Goal: Transaction & Acquisition: Purchase product/service

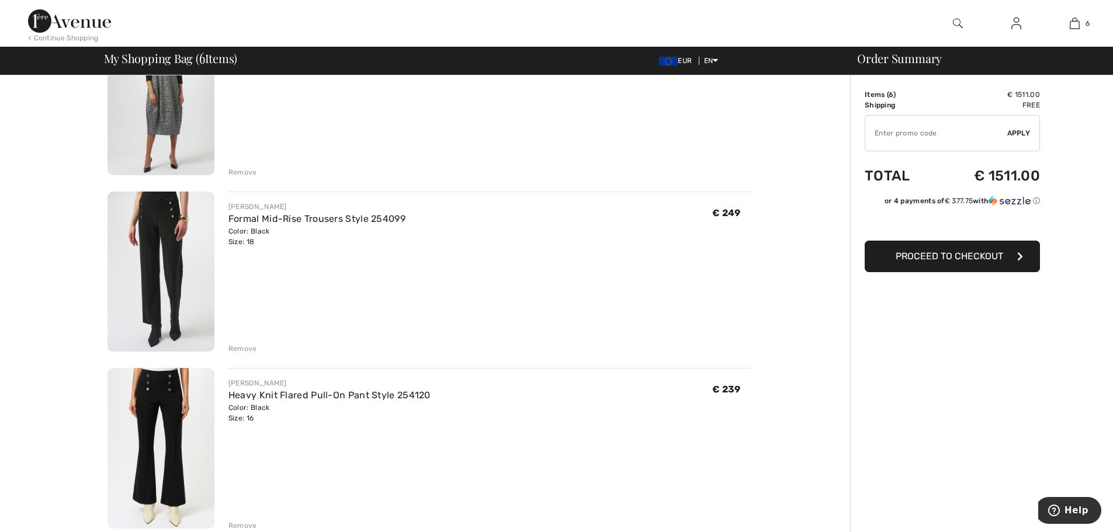
scroll to position [257, 0]
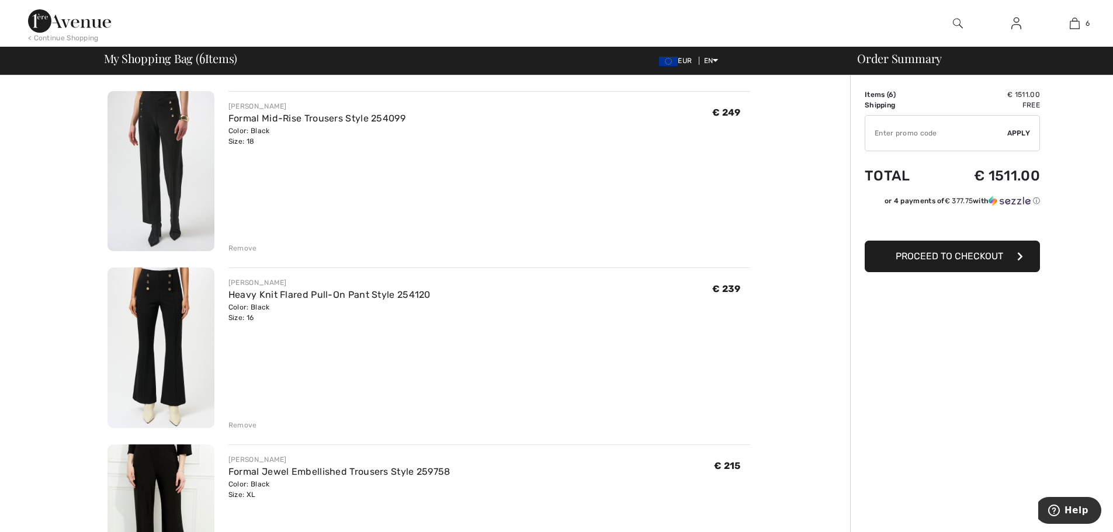
click at [250, 247] on div "Remove" at bounding box center [242, 248] width 29 height 11
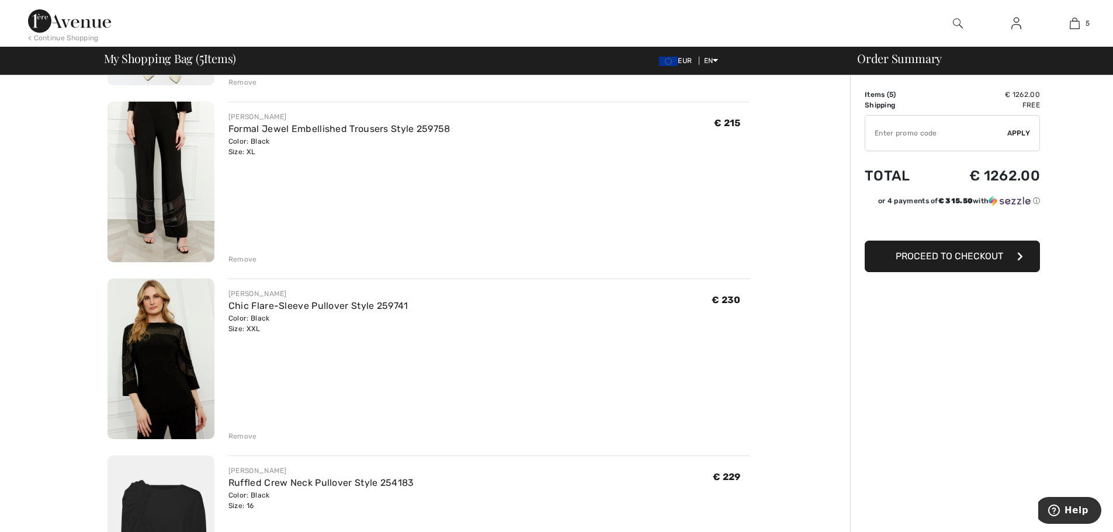
scroll to position [397, 0]
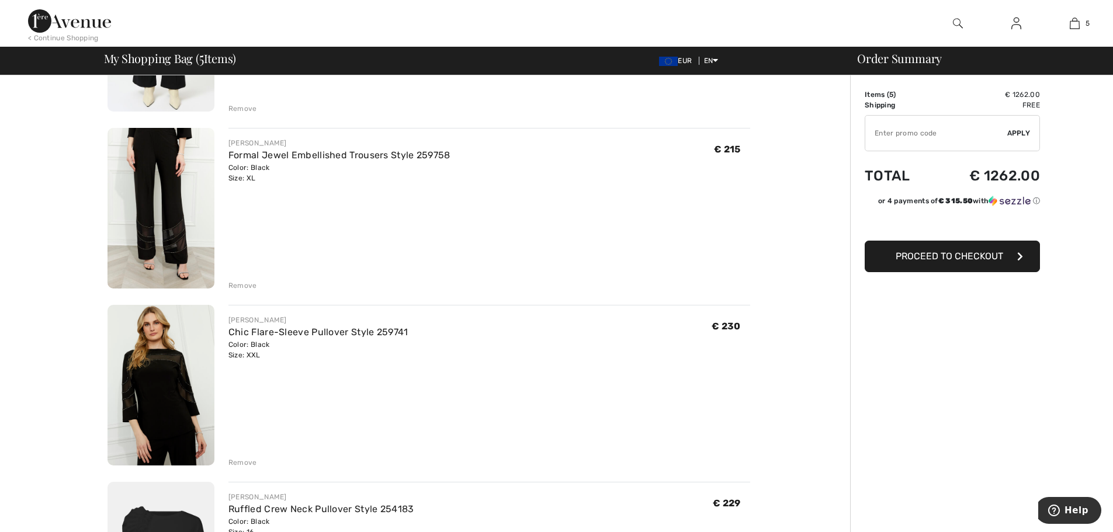
drag, startPoint x: 968, startPoint y: 236, endPoint x: 972, endPoint y: 255, distance: 19.8
click at [972, 255] on span "Proceed to Checkout" at bounding box center [950, 256] width 108 height 11
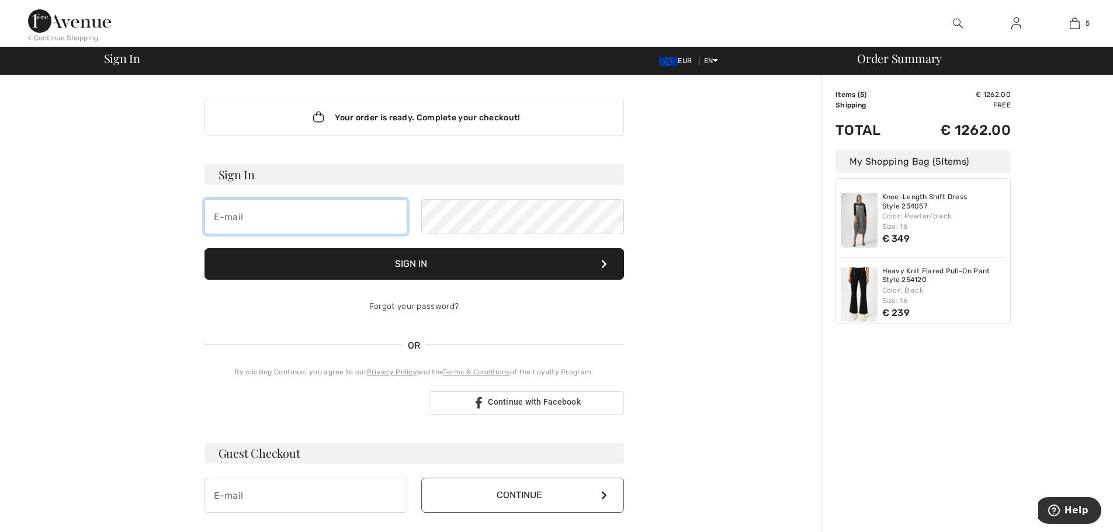
click at [325, 216] on input "email" at bounding box center [306, 216] width 203 height 35
click at [286, 219] on input "email" at bounding box center [306, 216] width 203 height 35
type input "t"
click at [256, 493] on input "email" at bounding box center [306, 495] width 203 height 35
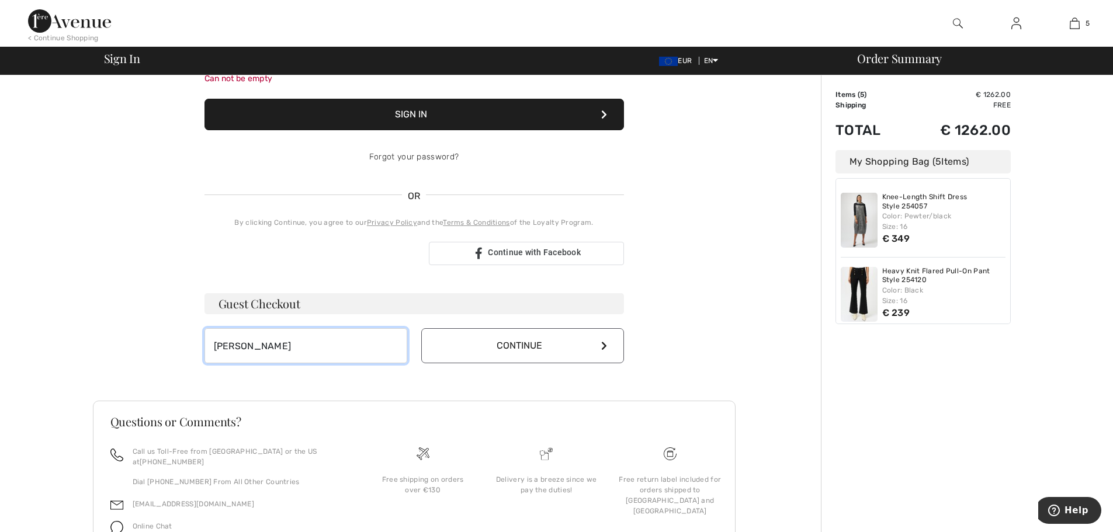
scroll to position [214, 0]
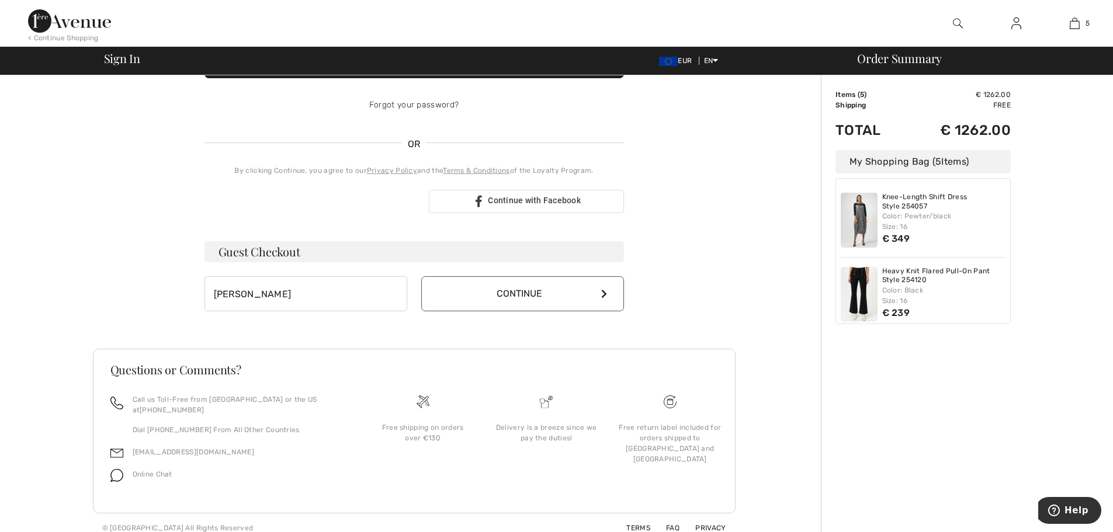
click at [482, 300] on button "Continue" at bounding box center [522, 293] width 203 height 35
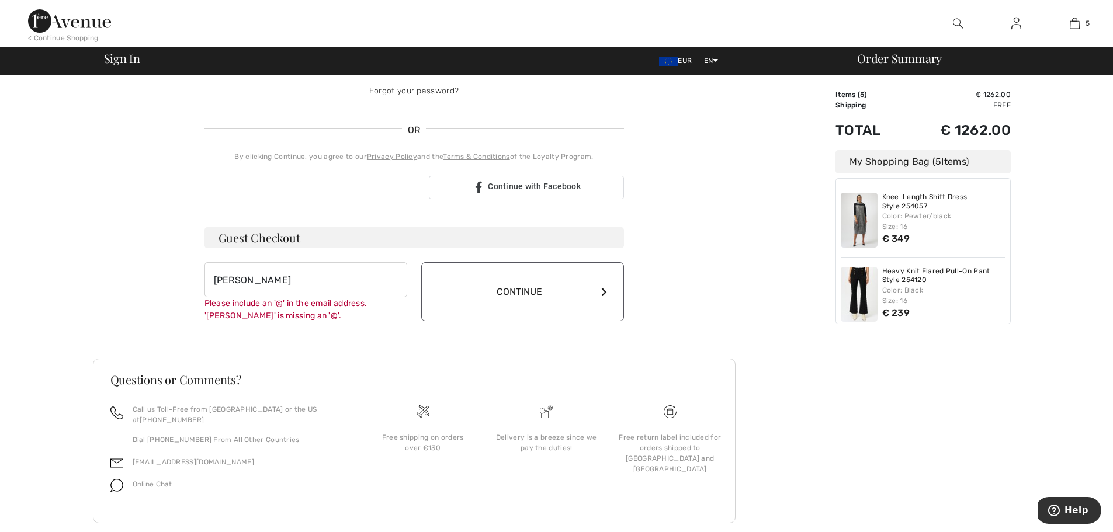
scroll to position [238, 0]
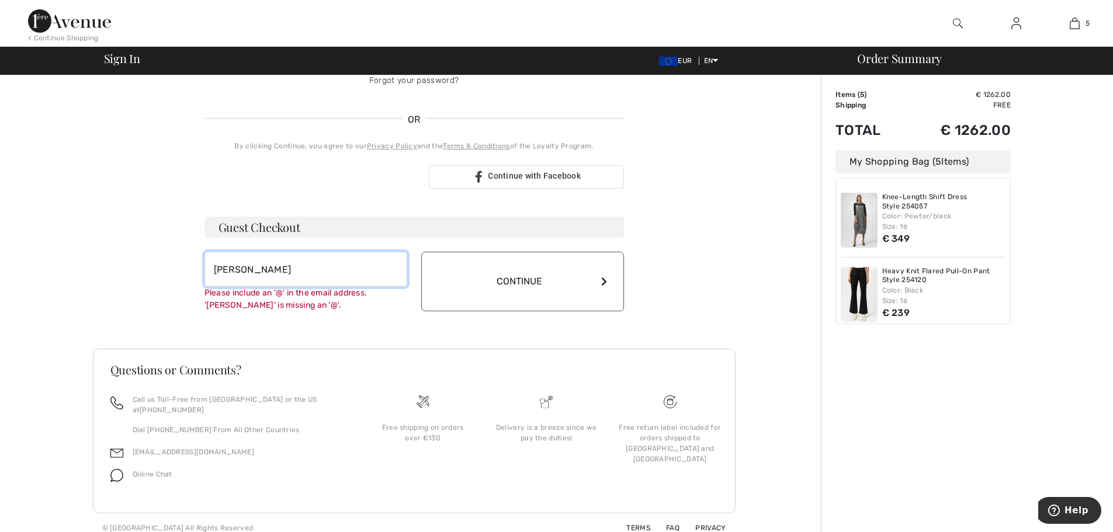
click at [285, 269] on input "tanya singh" at bounding box center [306, 269] width 203 height 35
type input "t"
type input "[EMAIL_ADDRESS][DOMAIN_NAME]"
click at [421, 252] on button "Continue" at bounding box center [522, 282] width 203 height 60
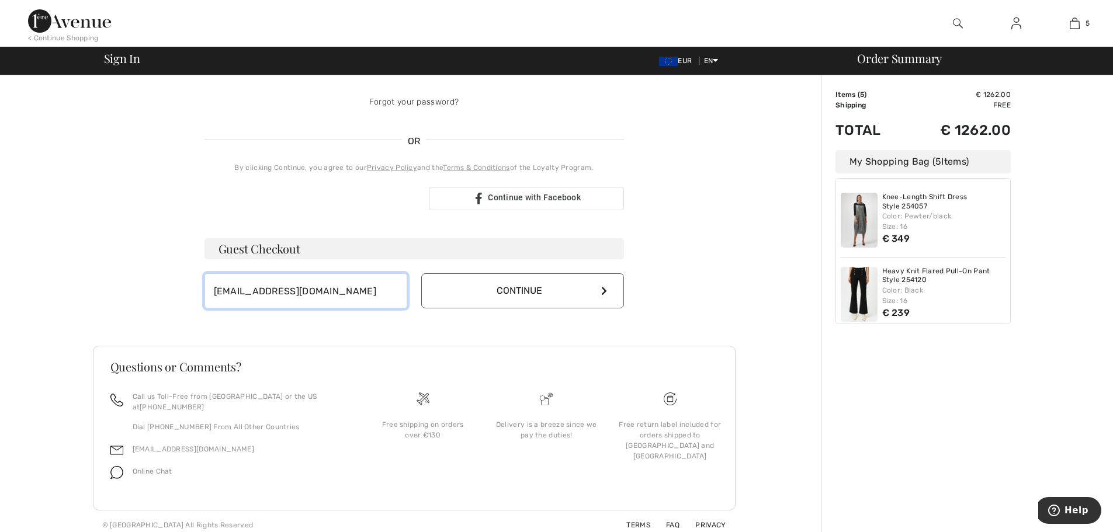
scroll to position [202, 0]
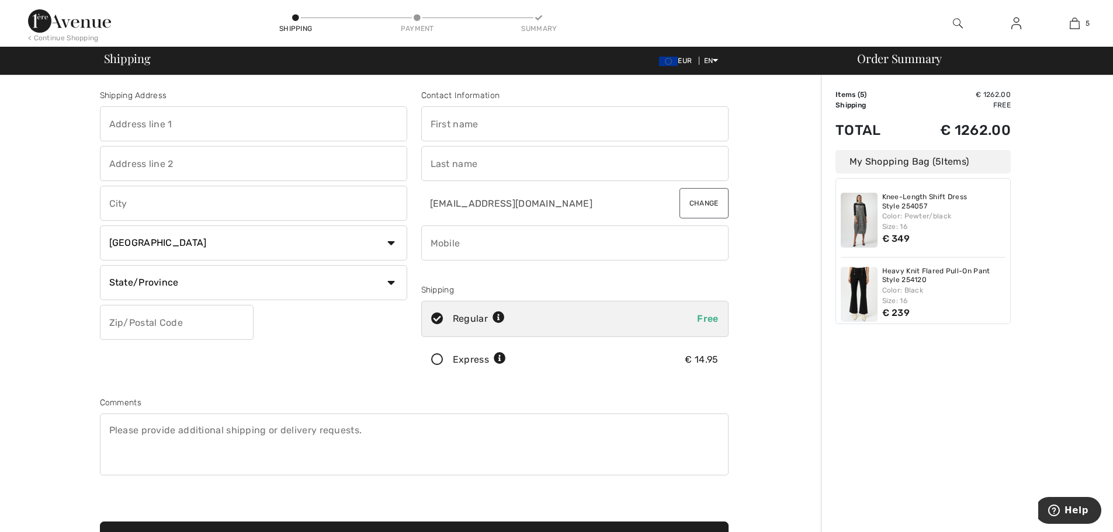
click at [191, 125] on input "text" at bounding box center [253, 123] width 307 height 35
type input "B-84"
click at [292, 165] on input "text" at bounding box center [253, 163] width 307 height 35
click at [186, 164] on input "text" at bounding box center [253, 163] width 307 height 35
click at [264, 165] on input "text" at bounding box center [253, 163] width 307 height 35
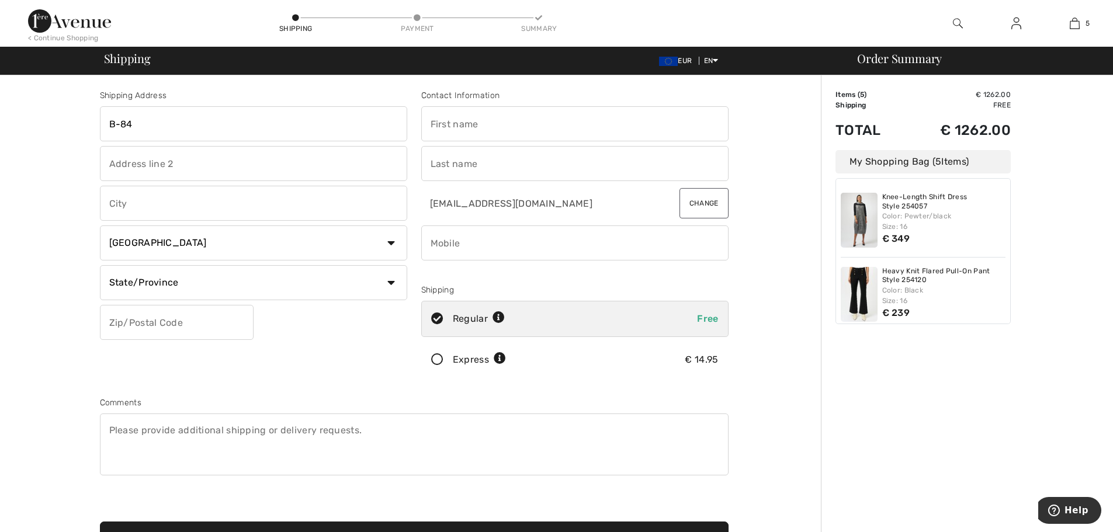
click at [143, 168] on input "text" at bounding box center [253, 163] width 307 height 35
drag, startPoint x: 148, startPoint y: 163, endPoint x: 174, endPoint y: 176, distance: 29.3
click at [174, 176] on input "text" at bounding box center [253, 163] width 307 height 35
click at [207, 129] on input "B-84" at bounding box center [253, 123] width 307 height 35
click at [477, 125] on input "text" at bounding box center [574, 123] width 307 height 35
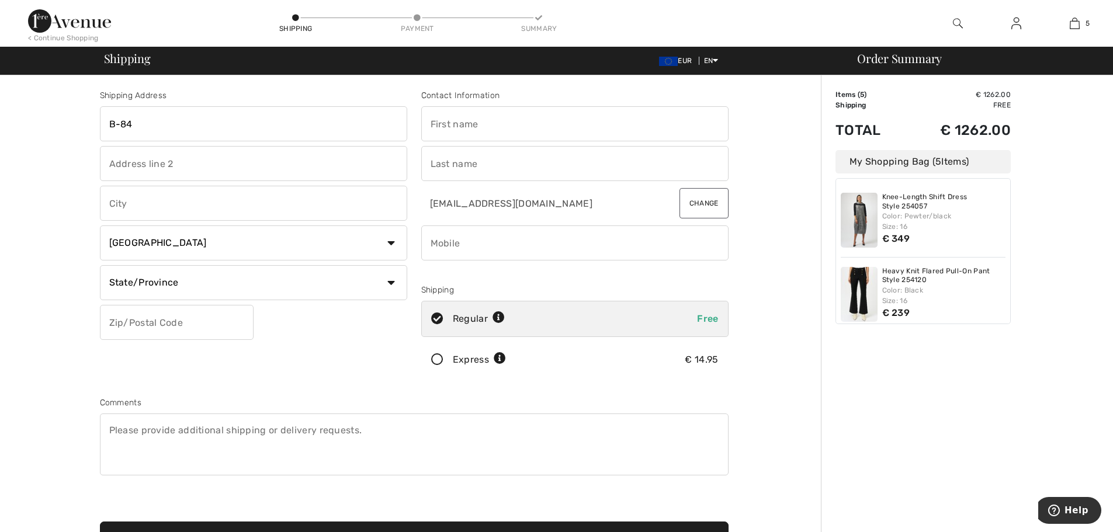
type input "TANYA"
click at [449, 164] on input "text" at bounding box center [574, 163] width 307 height 35
type input "SINGH"
click at [445, 245] on input "phone" at bounding box center [574, 243] width 307 height 35
type input "9810290211"
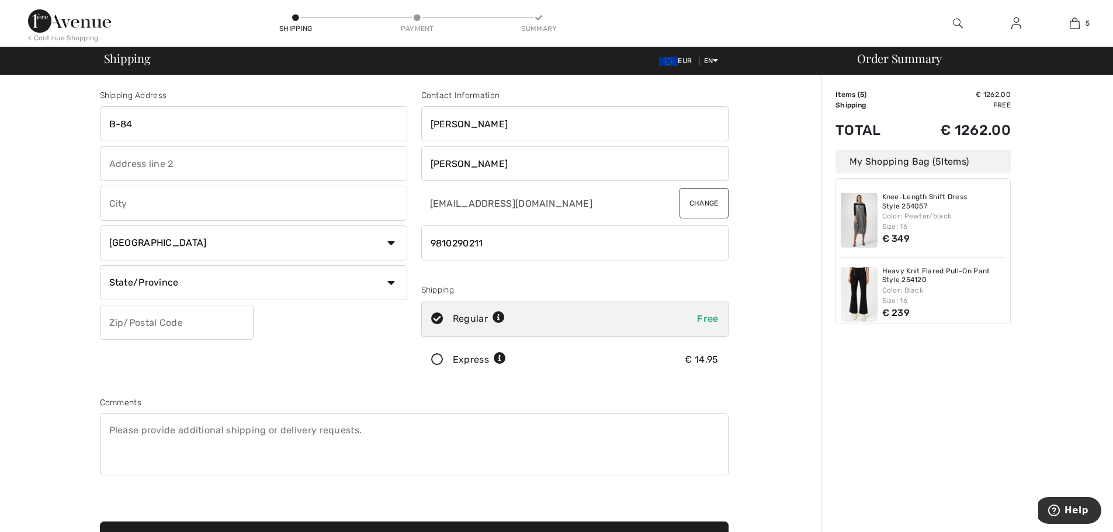
click at [435, 359] on icon at bounding box center [437, 360] width 31 height 12
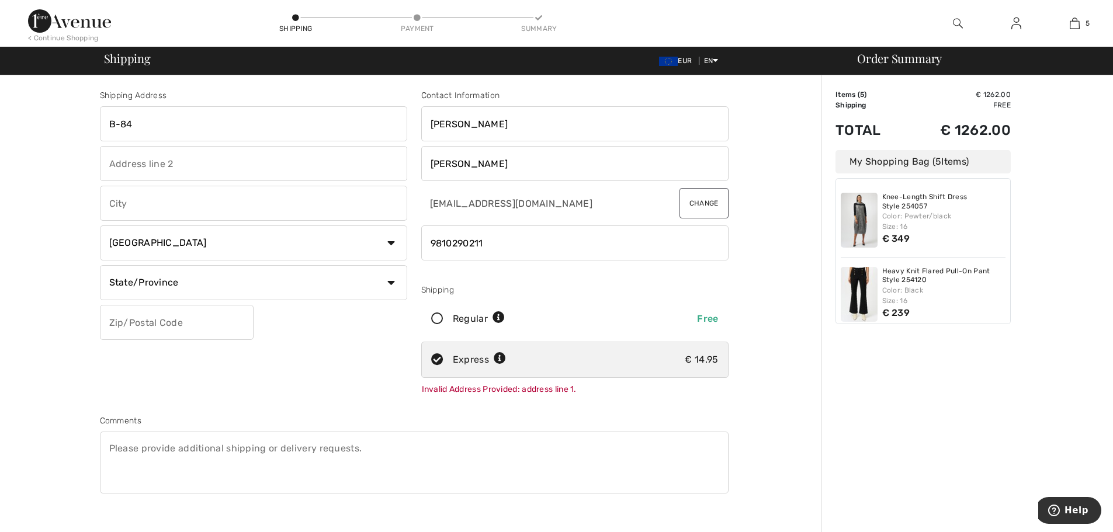
click at [118, 164] on input "text" at bounding box center [253, 163] width 307 height 35
type input "defence colony"
click at [198, 209] on input "text" at bounding box center [253, 203] width 307 height 35
type input "NEW DELHI"
click at [176, 245] on select "Country Canada United States Afghanistan Aland Islands Albania Algeria American…" at bounding box center [253, 243] width 307 height 35
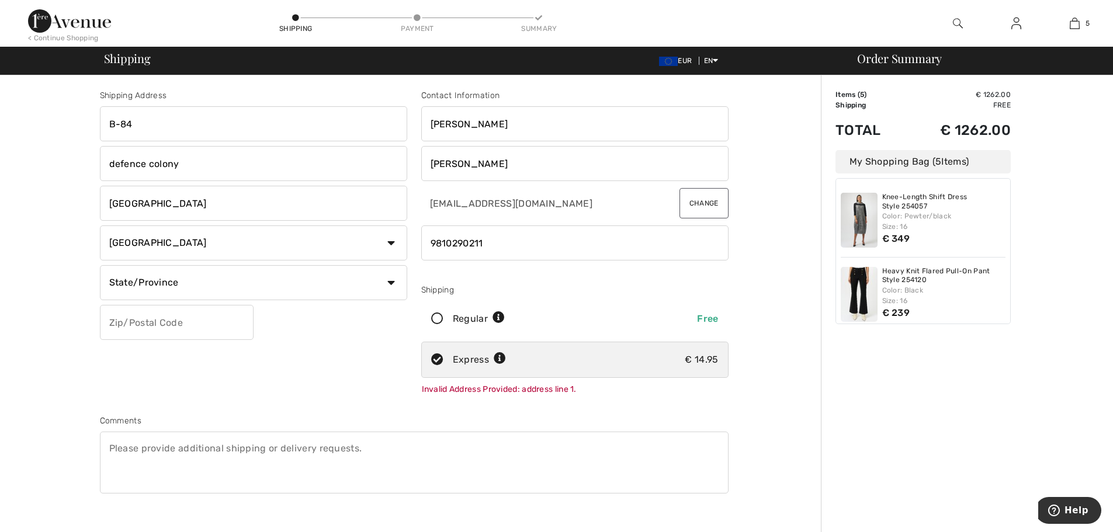
select select "IN"
click at [100, 226] on select "Country Canada United States Afghanistan Aland Islands Albania Algeria American…" at bounding box center [253, 243] width 307 height 35
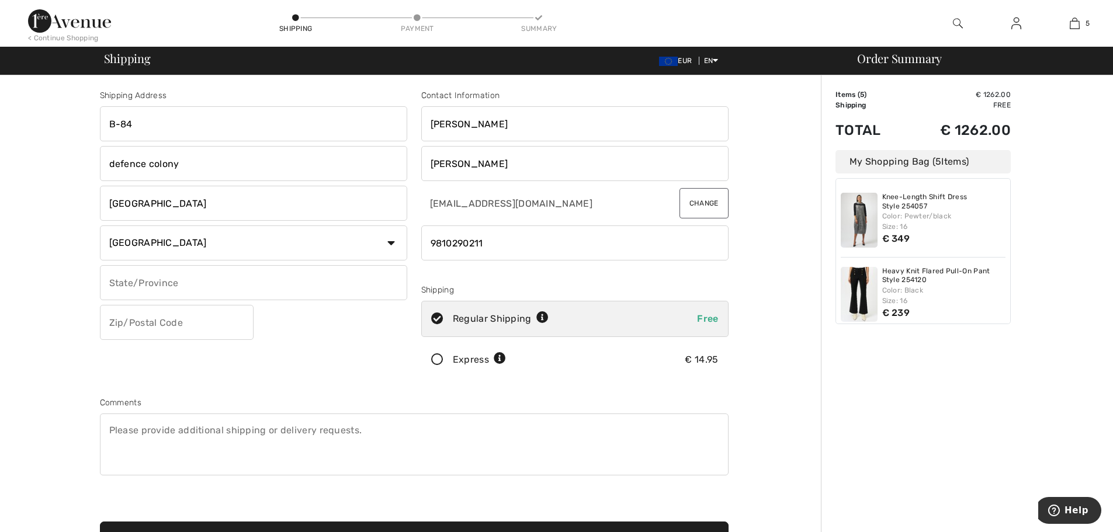
click at [154, 285] on input "text" at bounding box center [253, 282] width 307 height 35
type input "DELHI"
click at [154, 320] on input "text" at bounding box center [177, 322] width 154 height 35
type input "110024"
click at [438, 360] on icon at bounding box center [437, 360] width 31 height 12
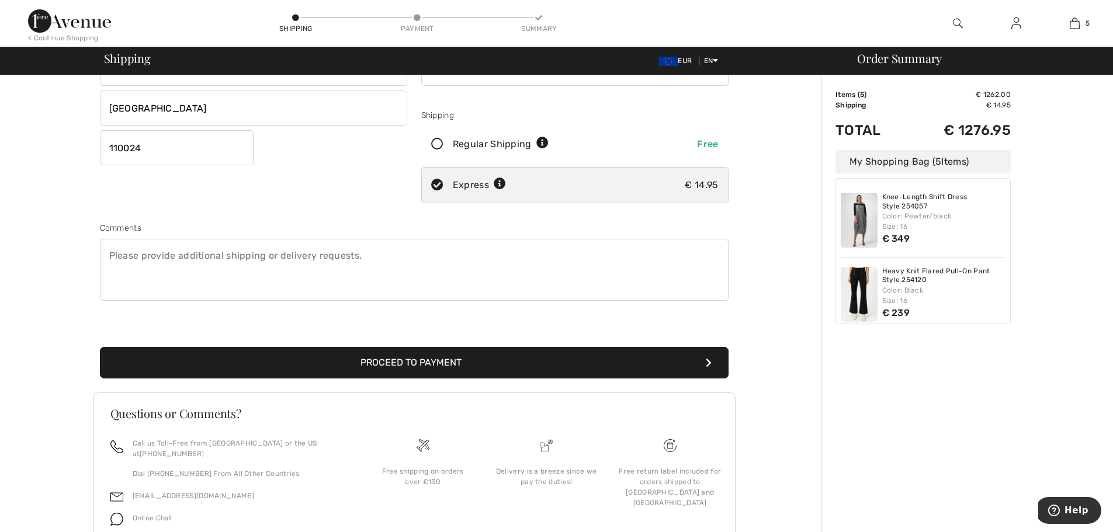
scroll to position [219, 0]
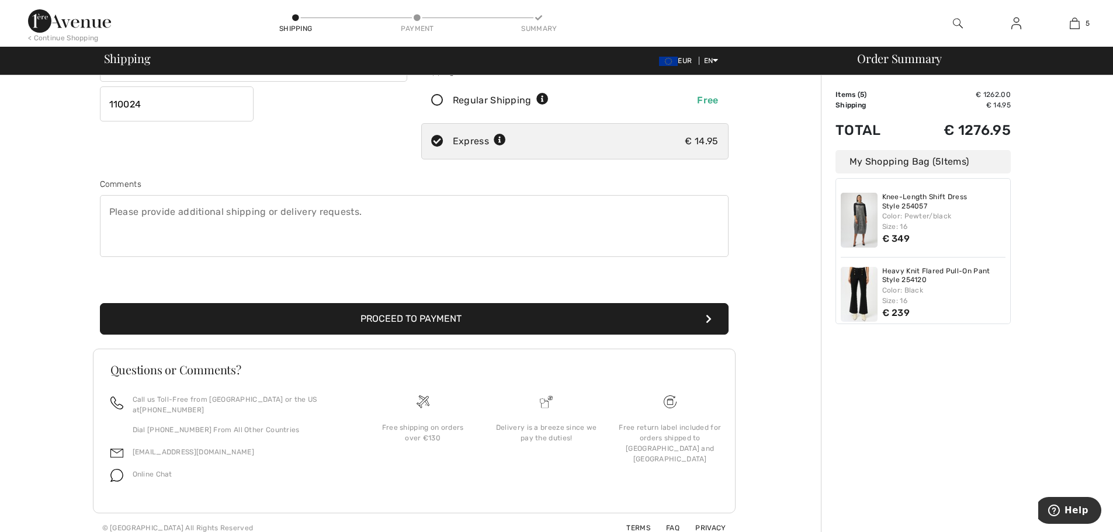
click at [442, 314] on button "Proceed to Payment" at bounding box center [414, 319] width 629 height 32
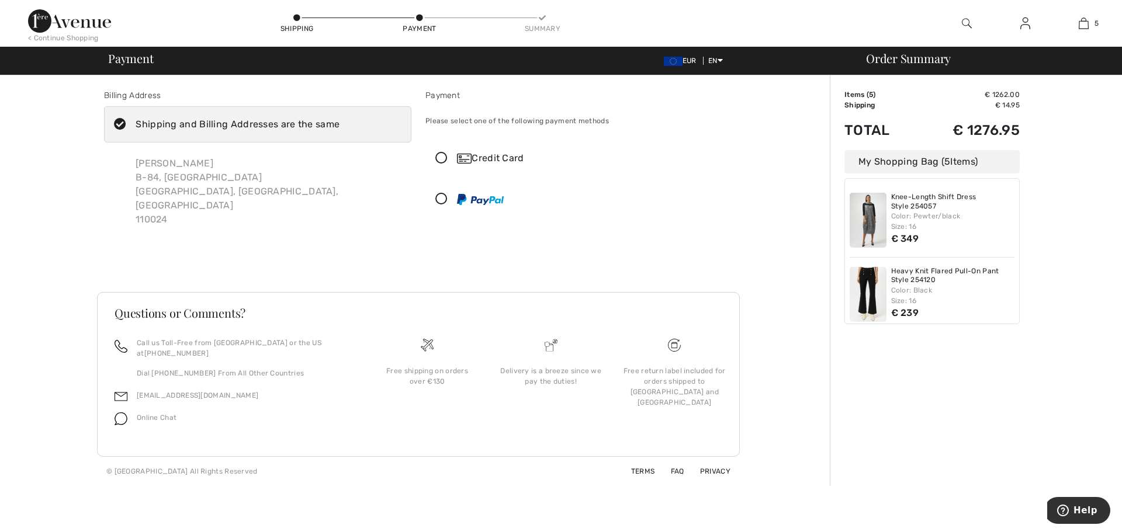
click at [443, 156] on icon at bounding box center [441, 159] width 31 height 12
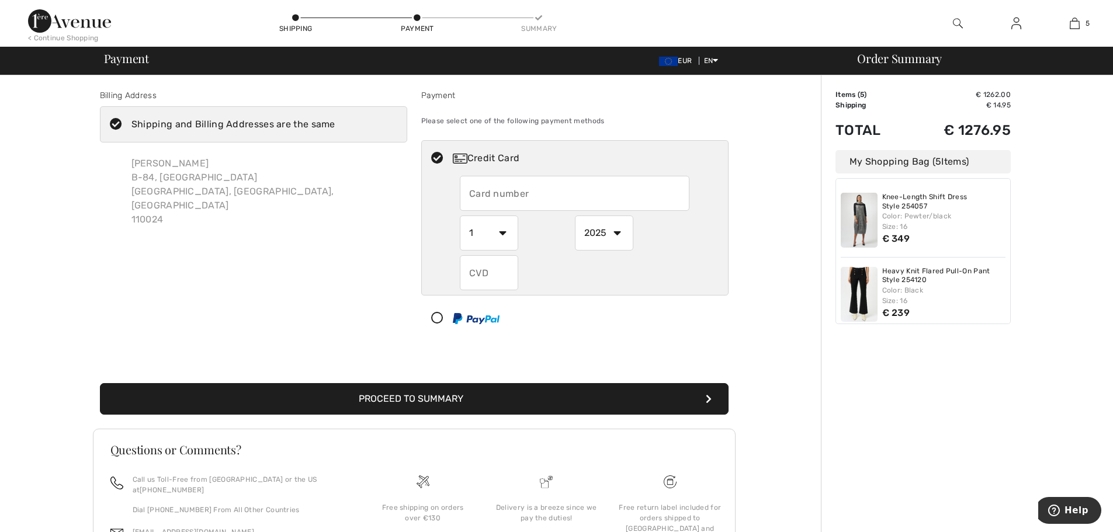
click at [520, 196] on input "text" at bounding box center [575, 193] width 230 height 35
type input "4611330074172002"
select select "6"
select select "2030"
type input "239"
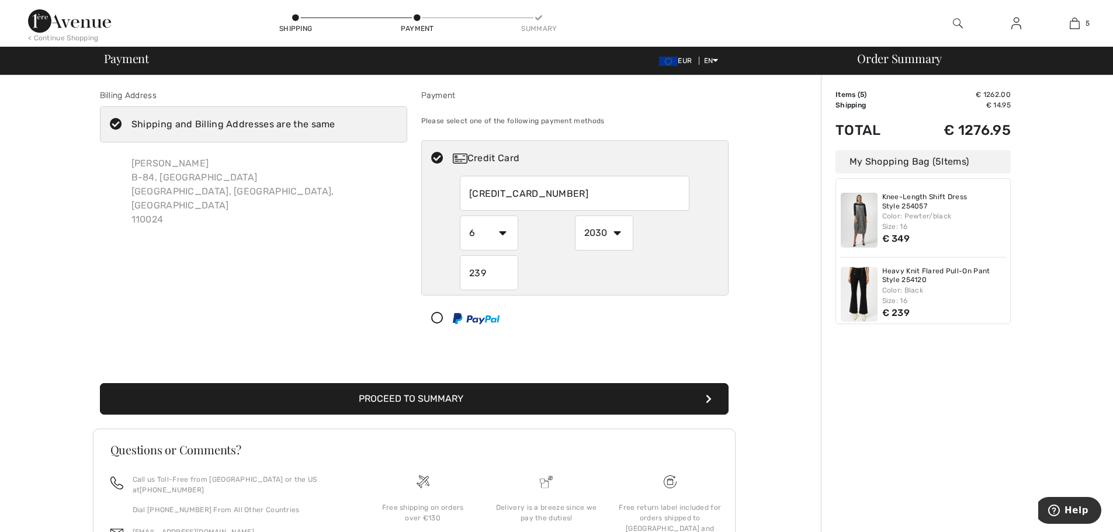
click at [444, 400] on button "Proceed to Summary" at bounding box center [414, 399] width 629 height 32
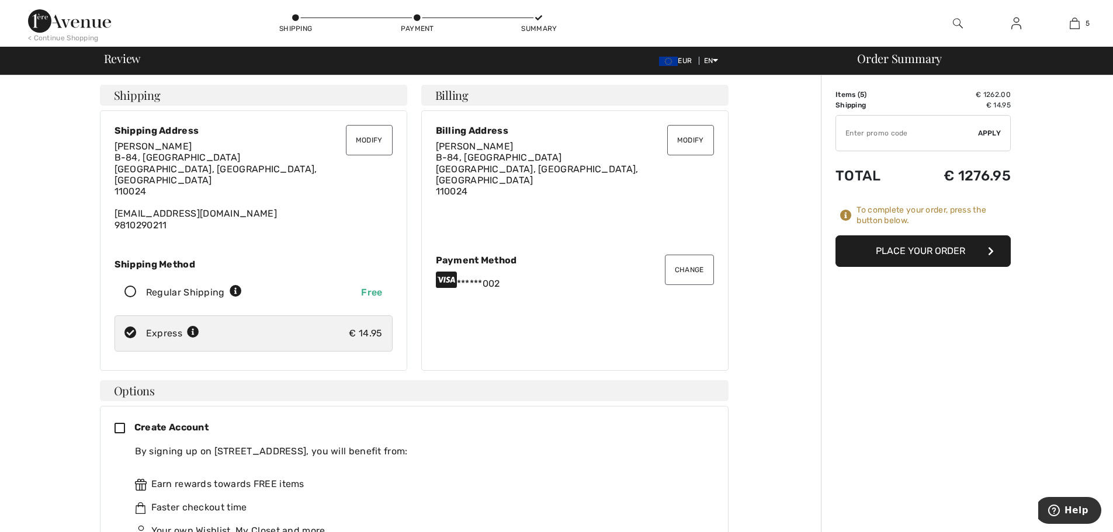
click at [922, 252] on button "Place Your Order" at bounding box center [923, 252] width 175 height 32
